Goal: Information Seeking & Learning: Learn about a topic

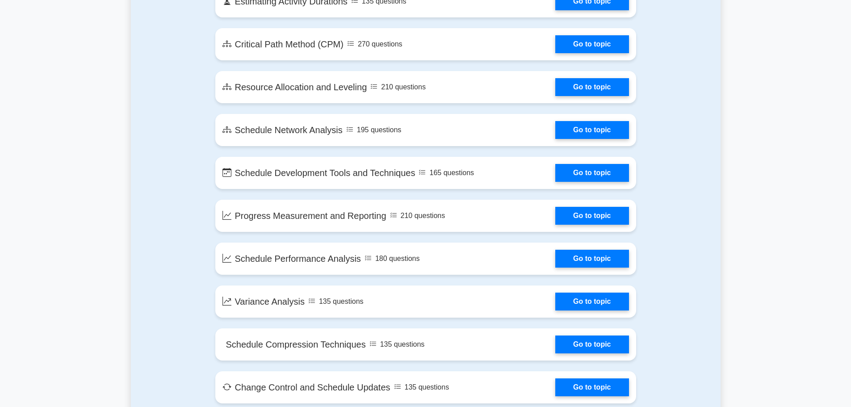
scroll to position [447, 0]
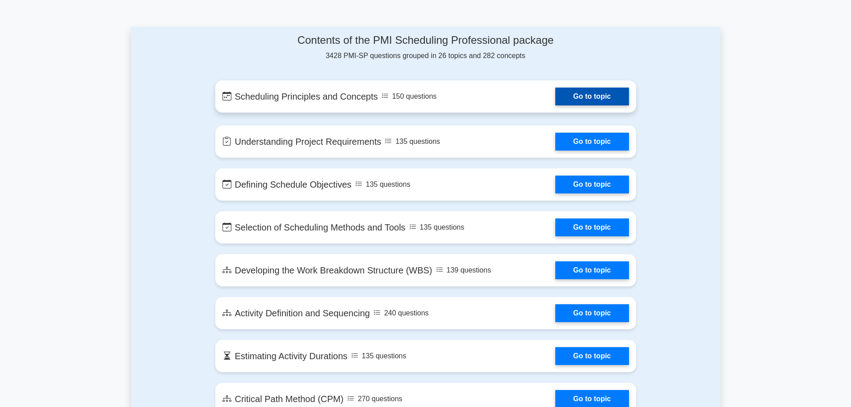
click at [586, 98] on link "Go to topic" at bounding box center [591, 97] width 73 height 18
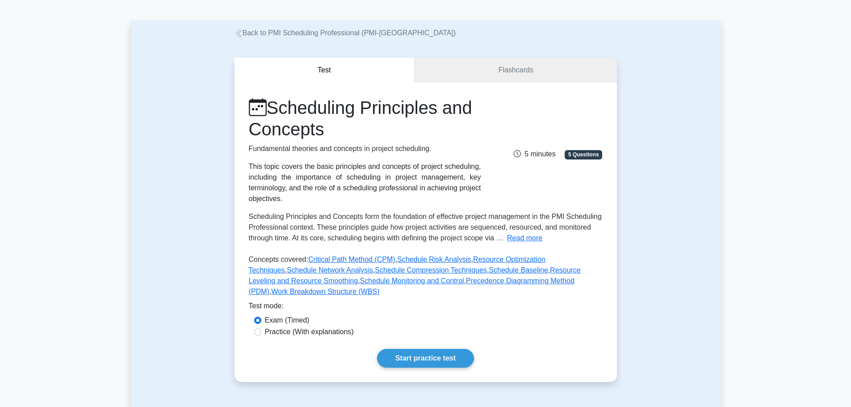
scroll to position [45, 0]
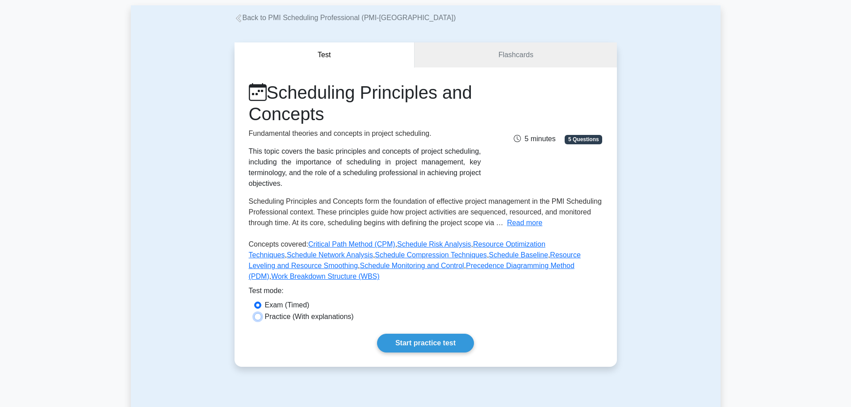
click at [257, 313] on input "Practice (With explanations)" at bounding box center [257, 316] width 7 height 7
radio input "true"
click at [418, 334] on link "Start practice test" at bounding box center [425, 343] width 97 height 19
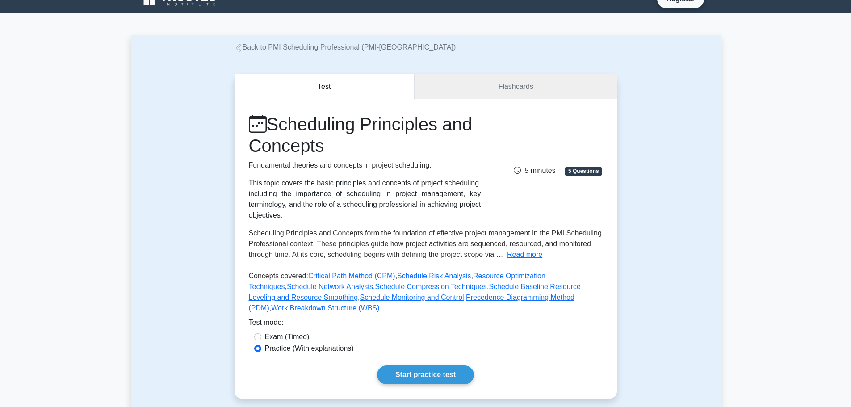
scroll to position [0, 0]
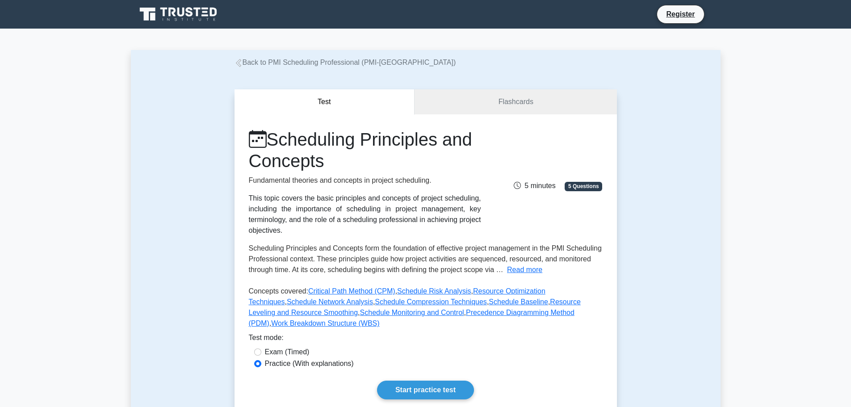
click at [159, 12] on icon at bounding box center [179, 14] width 86 height 17
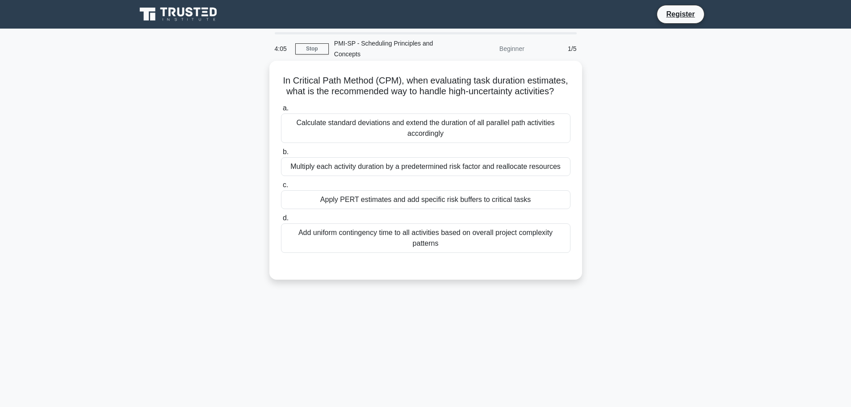
click at [449, 193] on div "Apply PERT estimates and add specific risk buffers to critical tasks" at bounding box center [426, 199] width 290 height 19
click at [281, 188] on input "c. Apply PERT estimates and add specific risk buffers to critical tasks" at bounding box center [281, 185] width 0 height 6
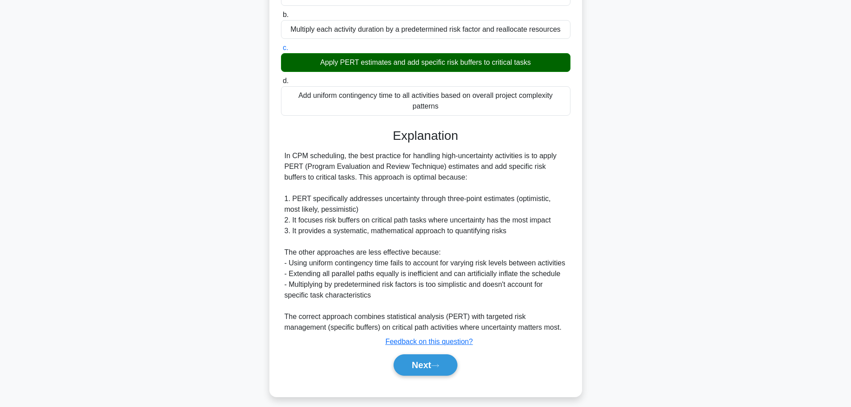
scroll to position [144, 0]
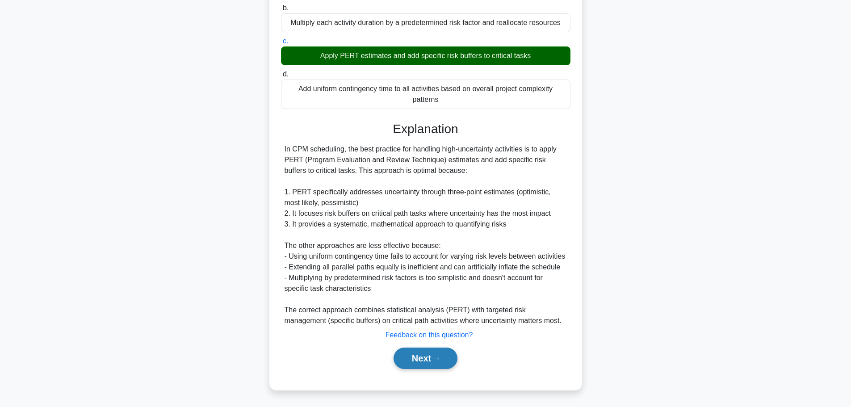
click at [427, 361] on button "Next" at bounding box center [426, 358] width 64 height 21
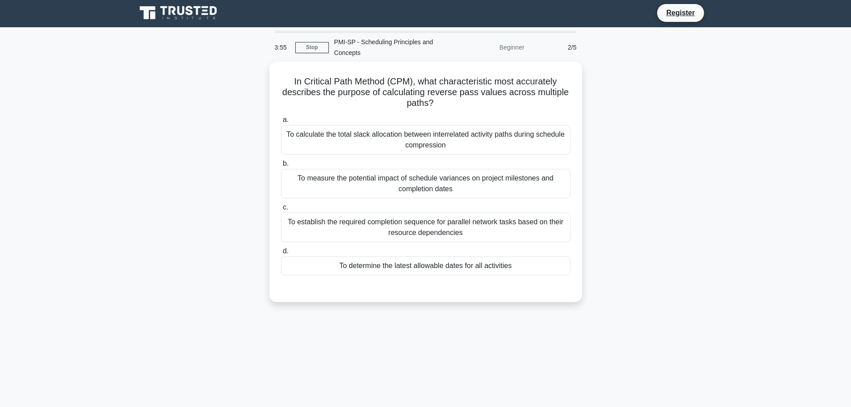
scroll to position [0, 0]
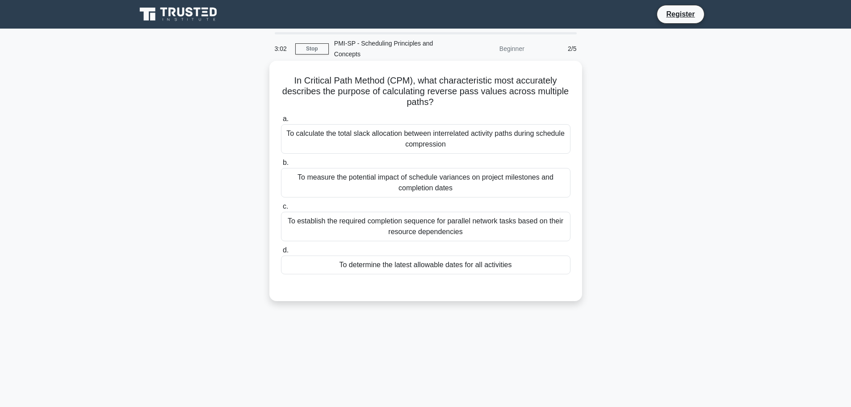
click at [469, 267] on div "To determine the latest allowable dates for all activities" at bounding box center [426, 265] width 290 height 19
click at [281, 253] on input "d. To determine the latest allowable dates for all activities" at bounding box center [281, 251] width 0 height 6
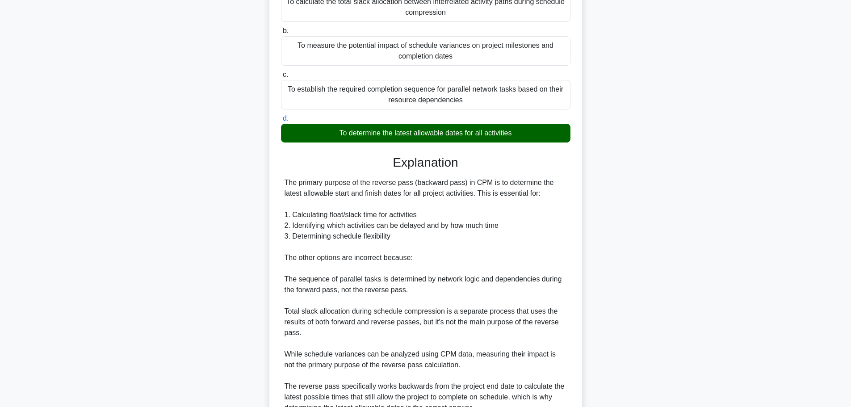
scroll to position [219, 0]
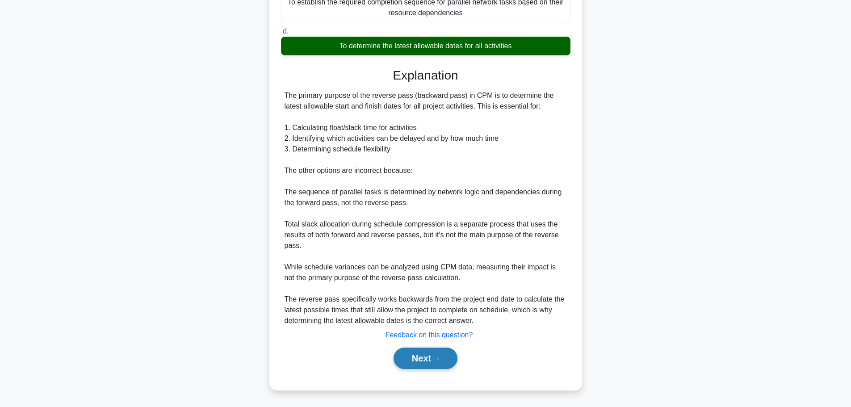
click at [424, 358] on button "Next" at bounding box center [426, 358] width 64 height 21
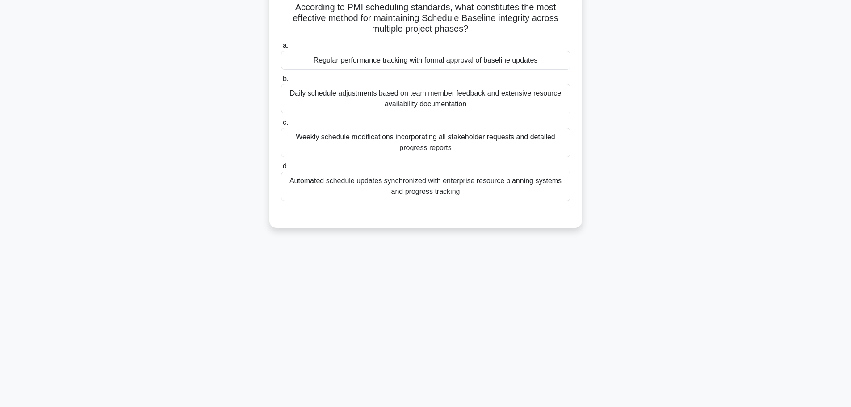
scroll to position [0, 0]
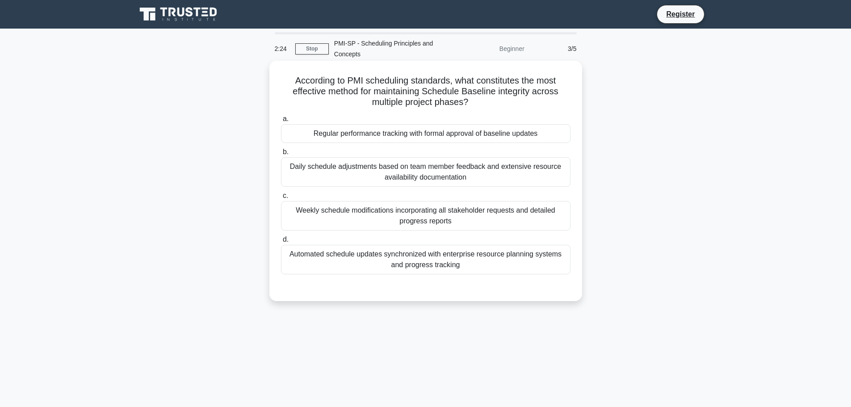
click at [401, 139] on div "Regular performance tracking with formal approval of baseline updates" at bounding box center [426, 133] width 290 height 19
click at [281, 122] on input "a. Regular performance tracking with formal approval of baseline updates" at bounding box center [281, 119] width 0 height 6
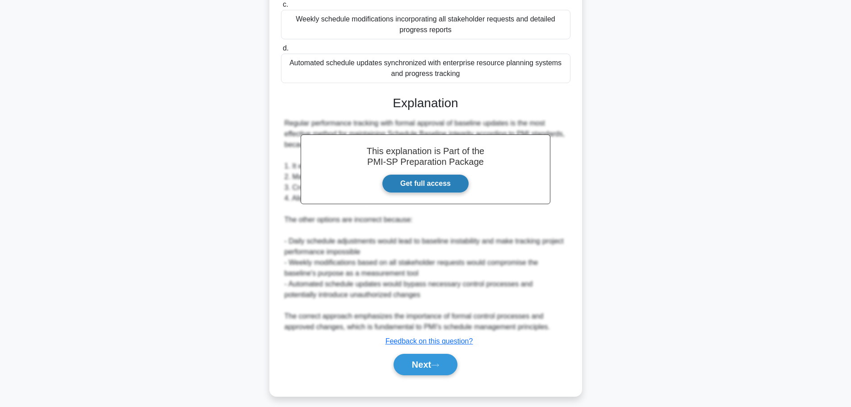
scroll to position [198, 0]
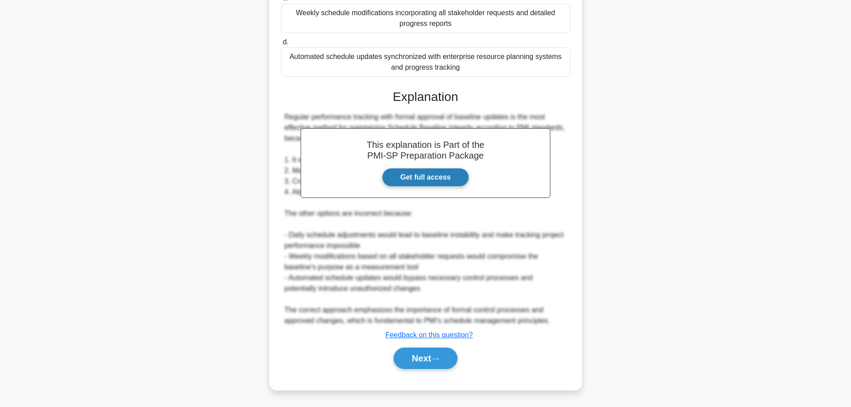
click at [432, 180] on link "Get full access" at bounding box center [425, 177] width 87 height 19
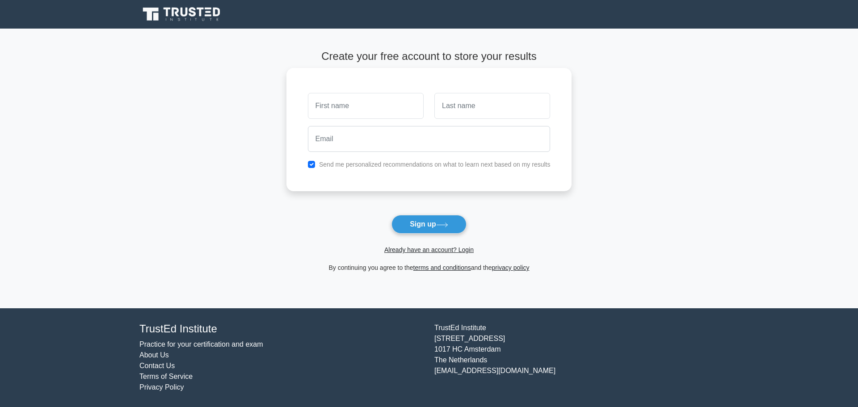
click at [343, 105] on input "text" at bounding box center [366, 106] width 116 height 26
type input "[PERSON_NAME]"
click at [465, 105] on input "text" at bounding box center [492, 106] width 116 height 26
type input "Than"
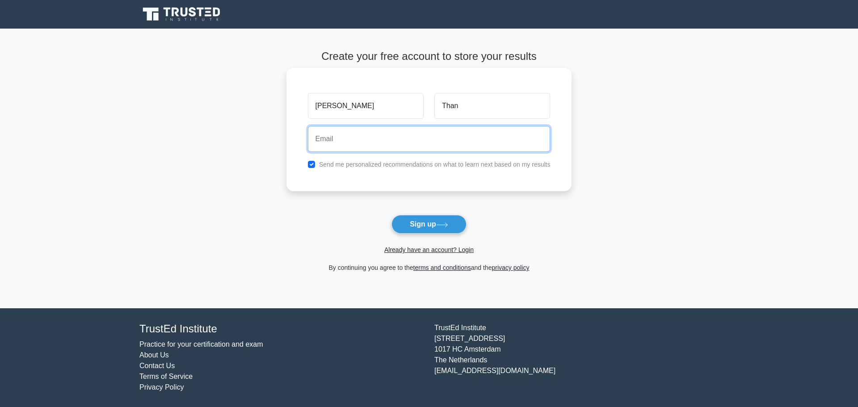
click at [372, 143] on input "email" at bounding box center [429, 139] width 243 height 26
type input "kyawmyint.than90@gmail.com"
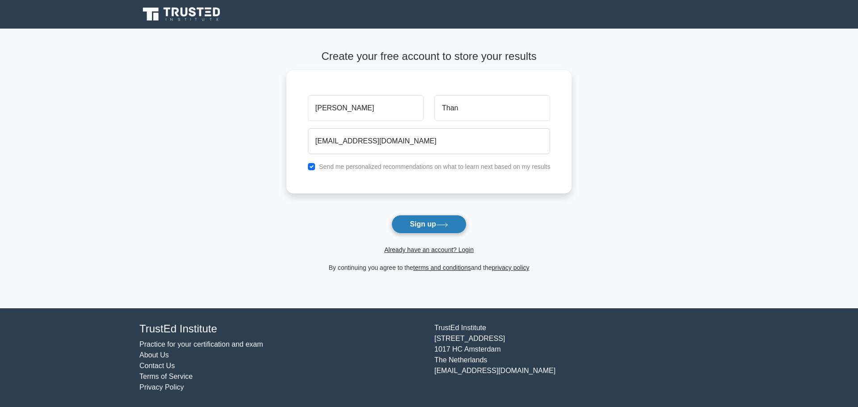
click at [428, 227] on button "Sign up" at bounding box center [428, 224] width 75 height 19
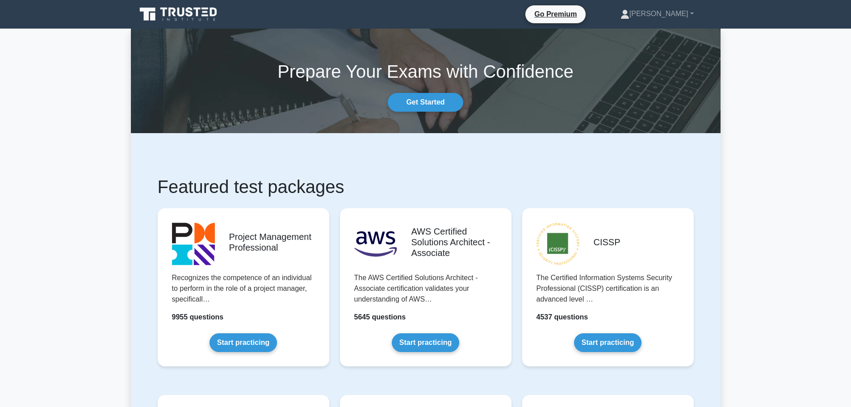
click at [193, 15] on icon at bounding box center [179, 14] width 86 height 17
